Goal: Download file/media

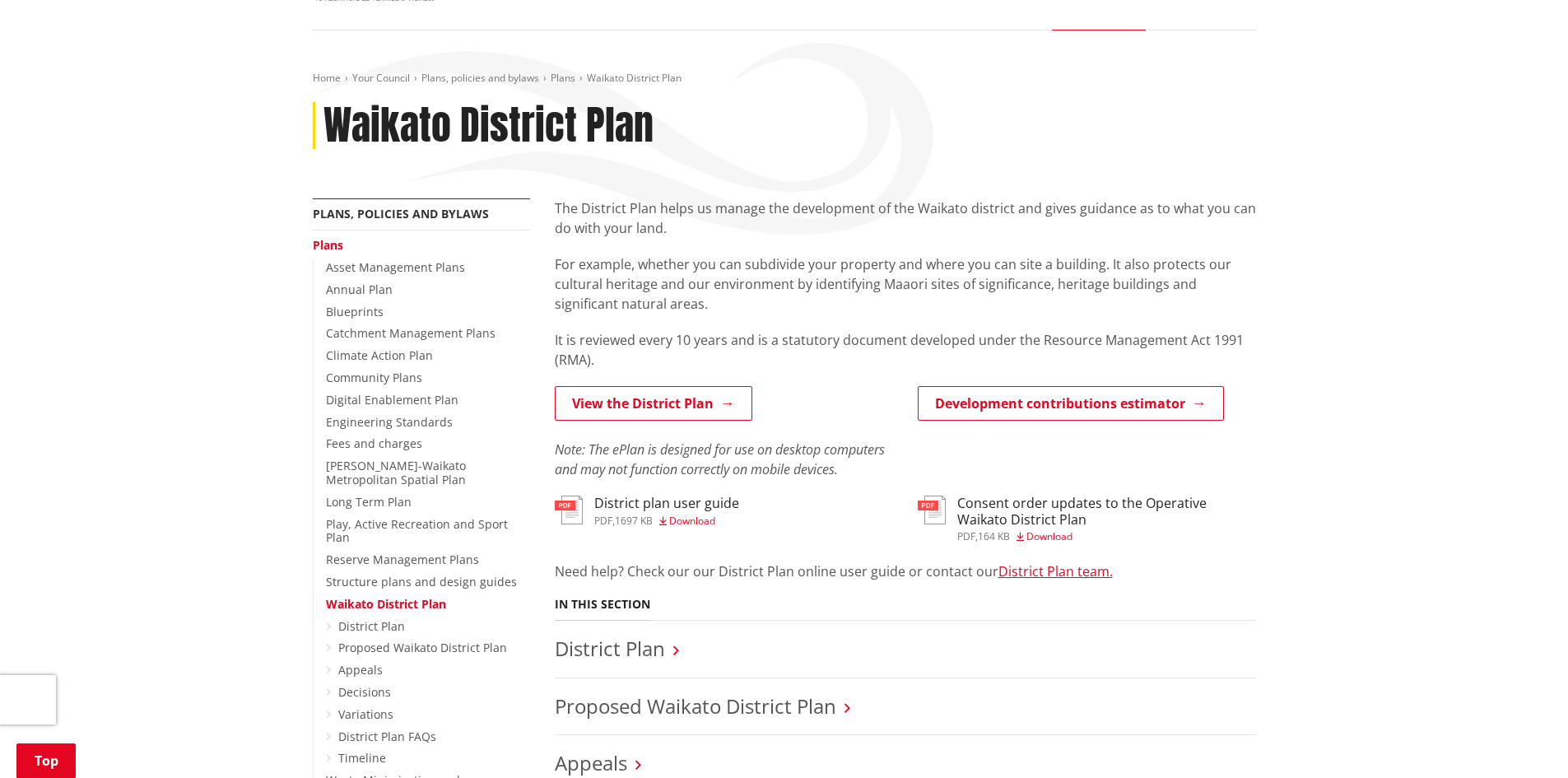
scroll to position [274, 0]
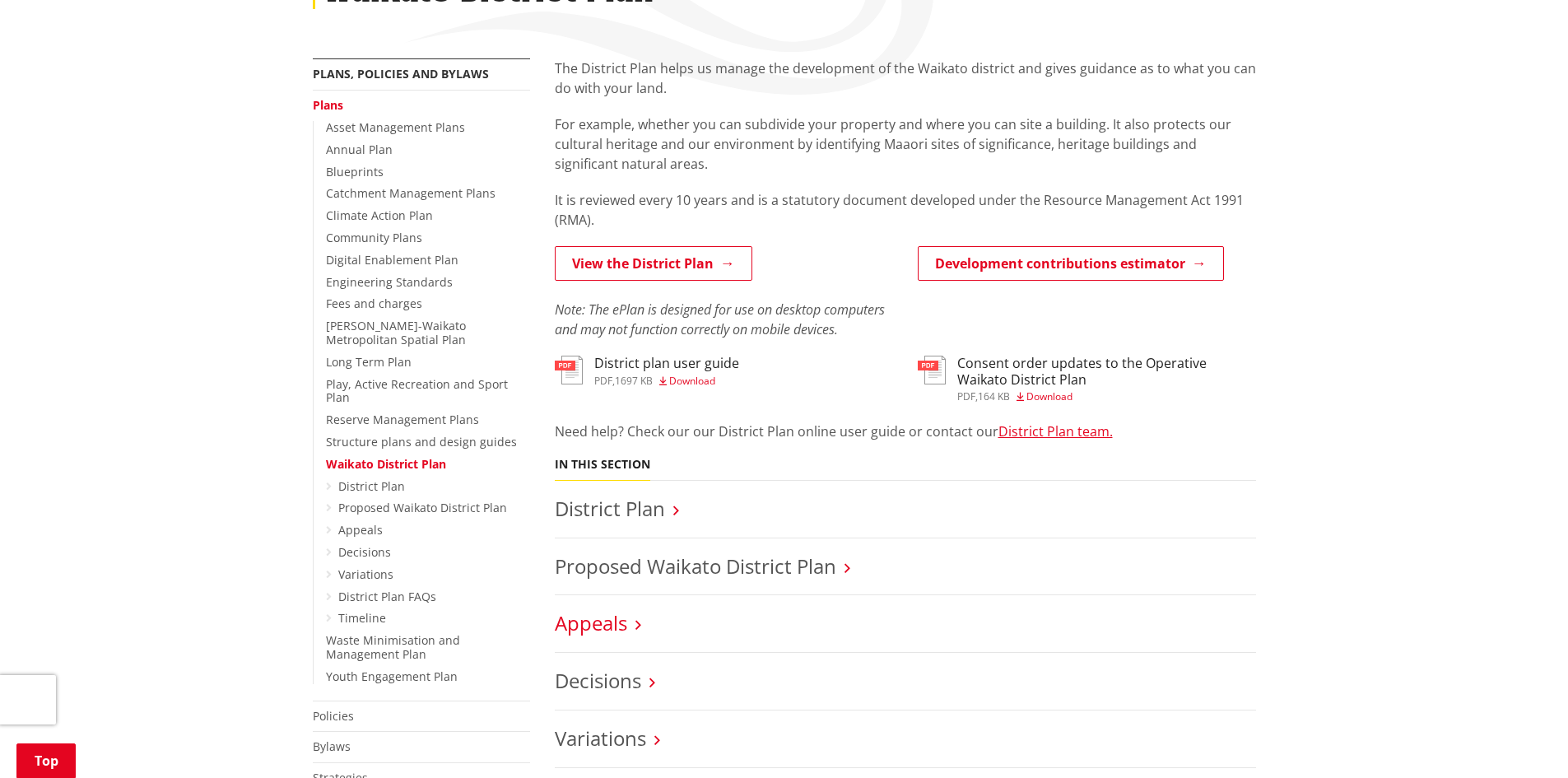
click at [584, 626] on link "Appeals" at bounding box center [591, 622] width 73 height 27
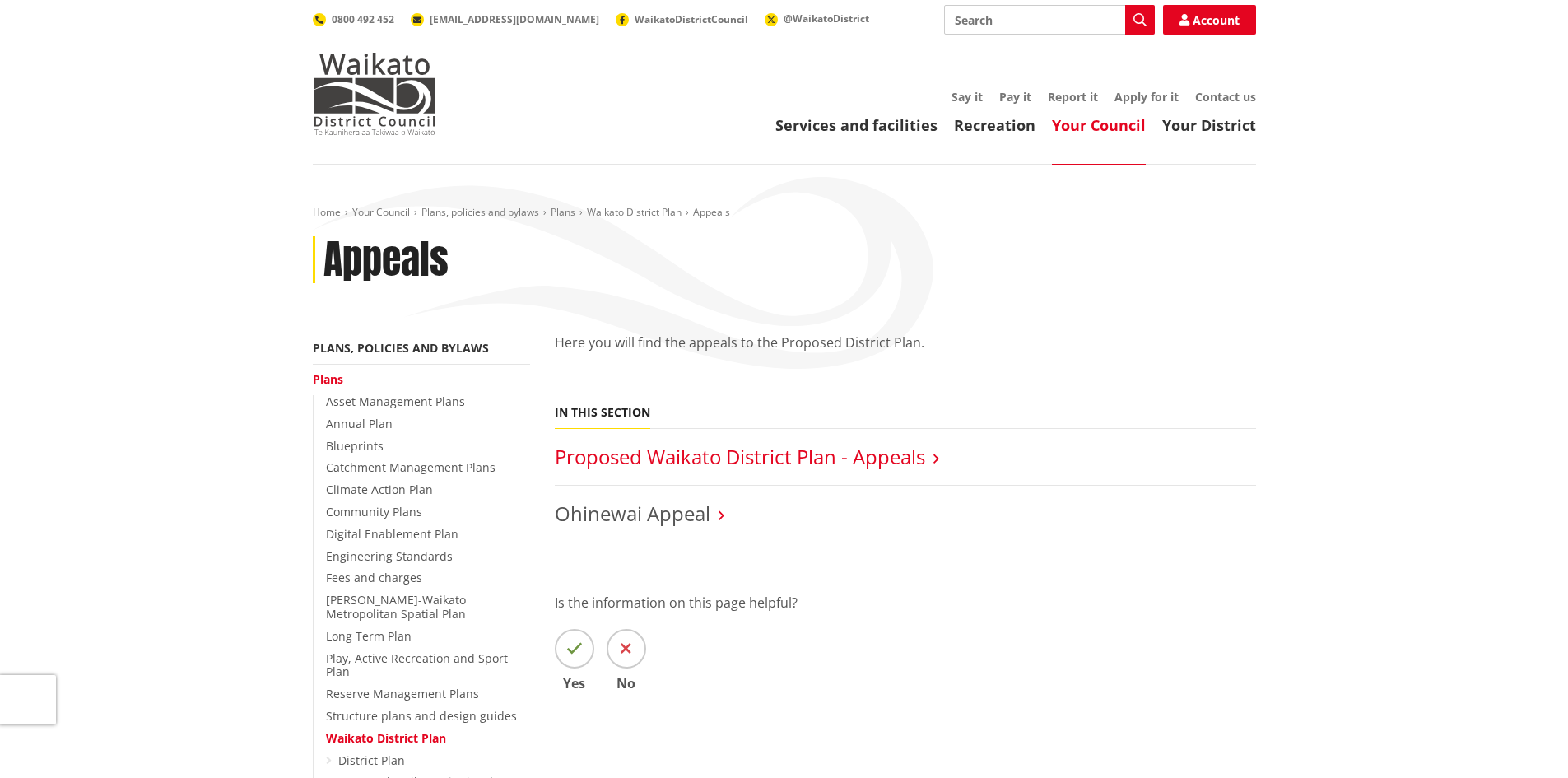
click at [679, 458] on link "Proposed Waikato District Plan - Appeals" at bounding box center [740, 456] width 370 height 27
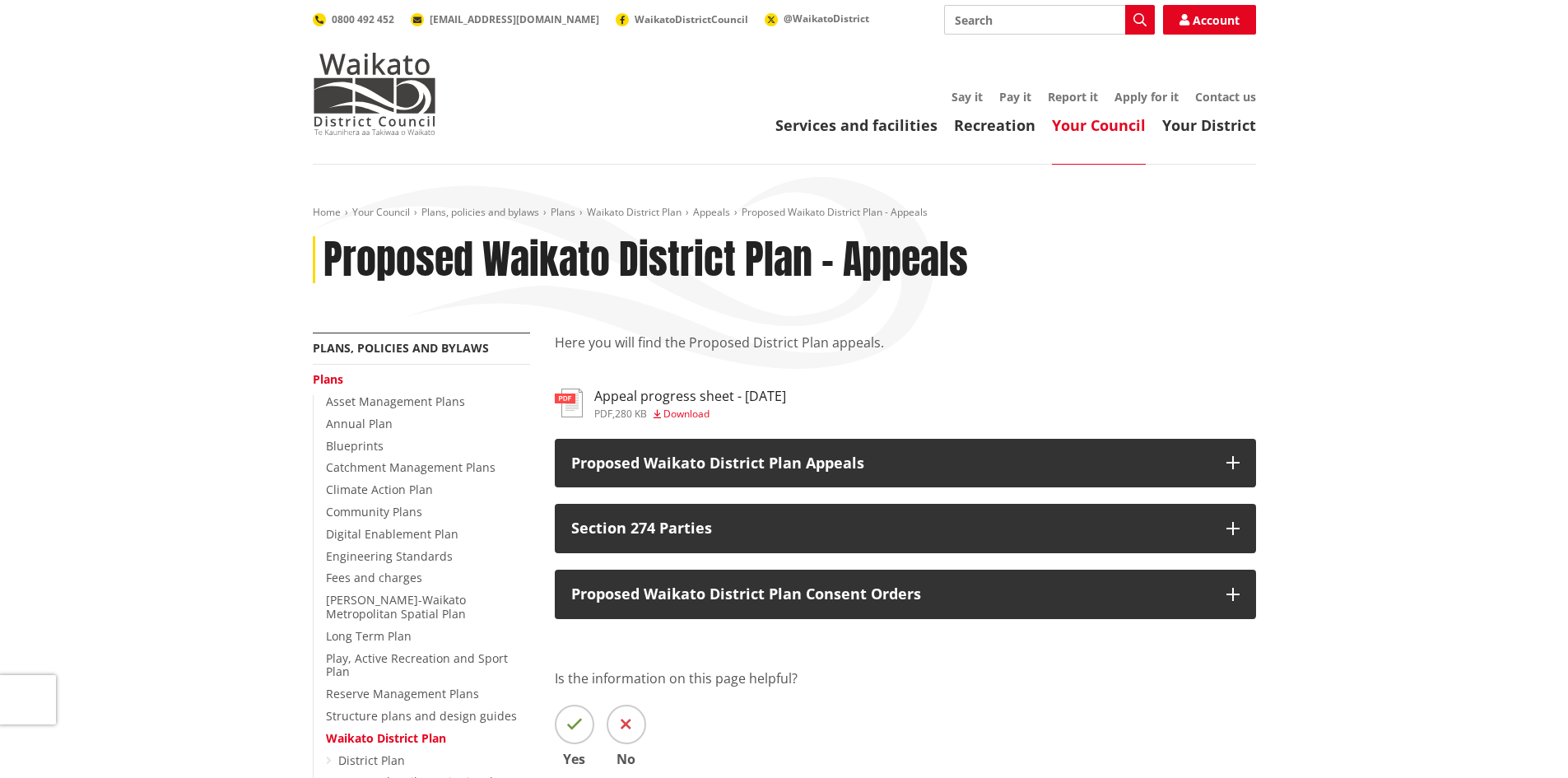
click at [688, 410] on span "Download" at bounding box center [686, 413] width 46 height 14
